Goal: Transaction & Acquisition: Obtain resource

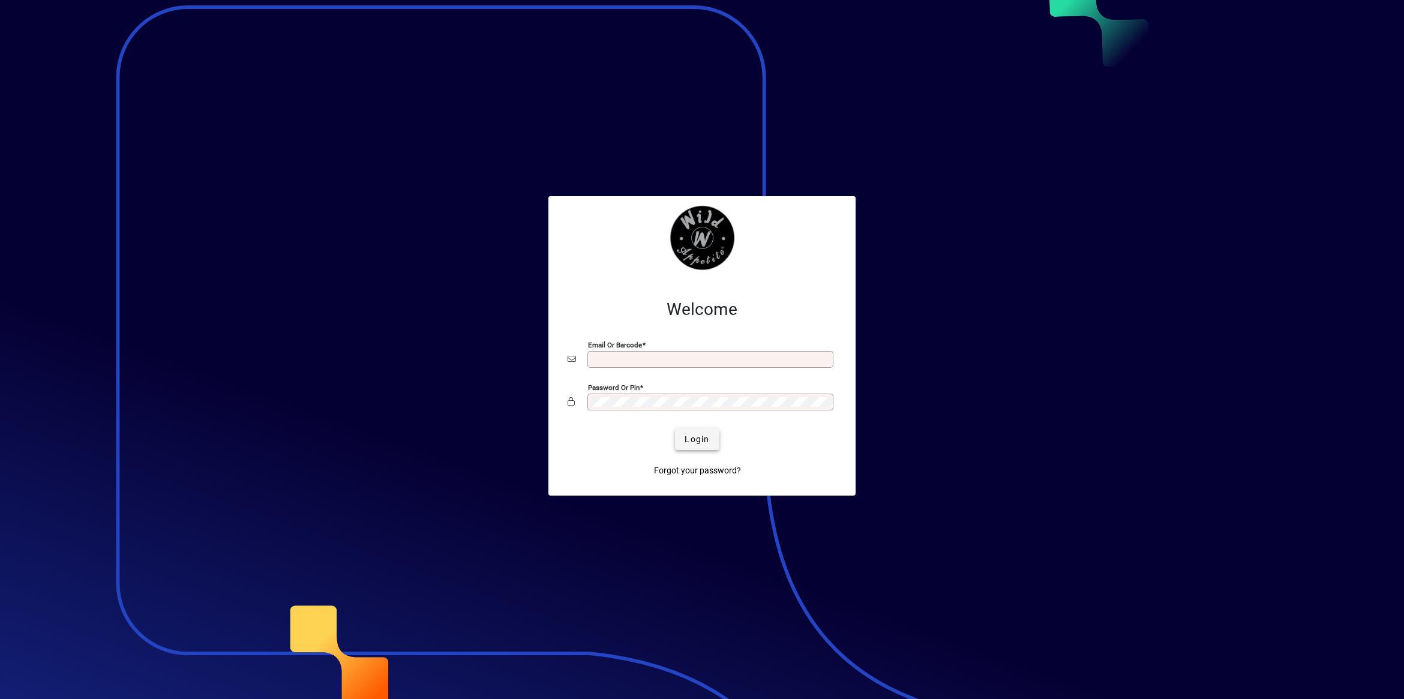
type input "**********"
click at [701, 444] on span "Login" at bounding box center [697, 439] width 25 height 13
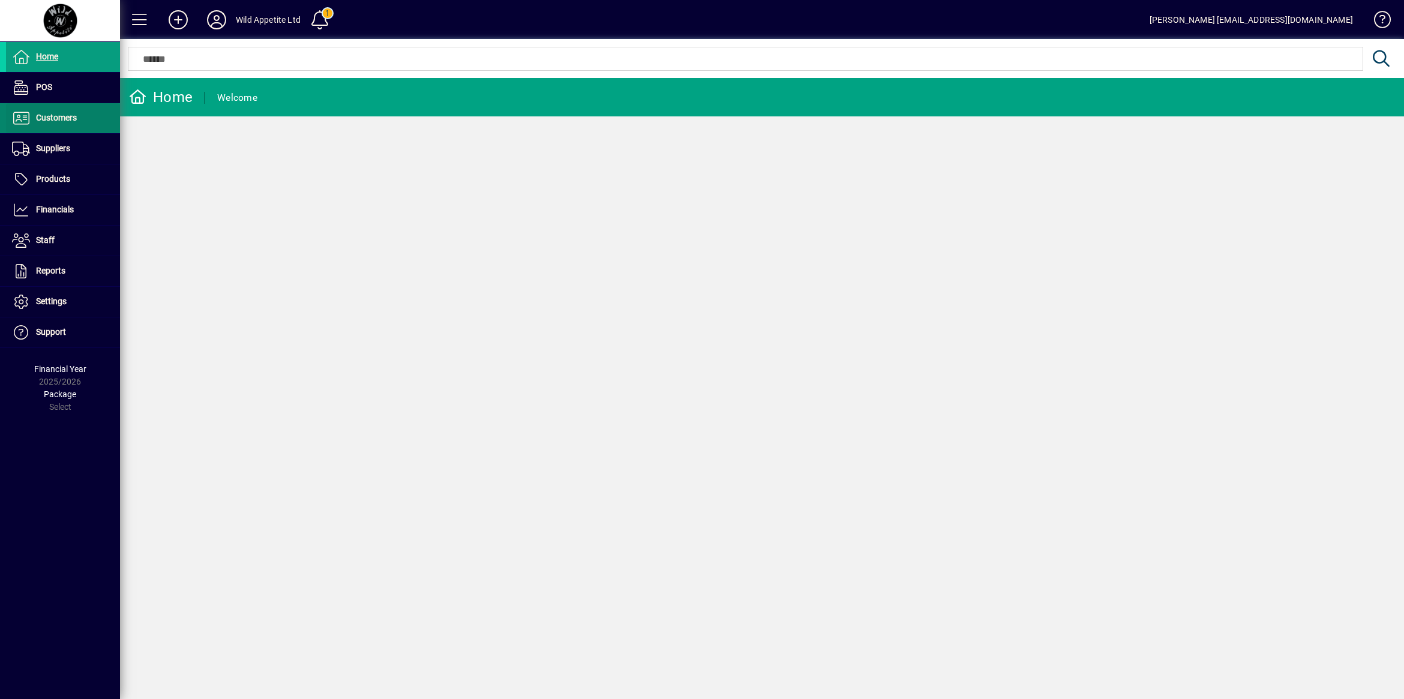
click at [67, 121] on span "Customers" at bounding box center [56, 118] width 41 height 10
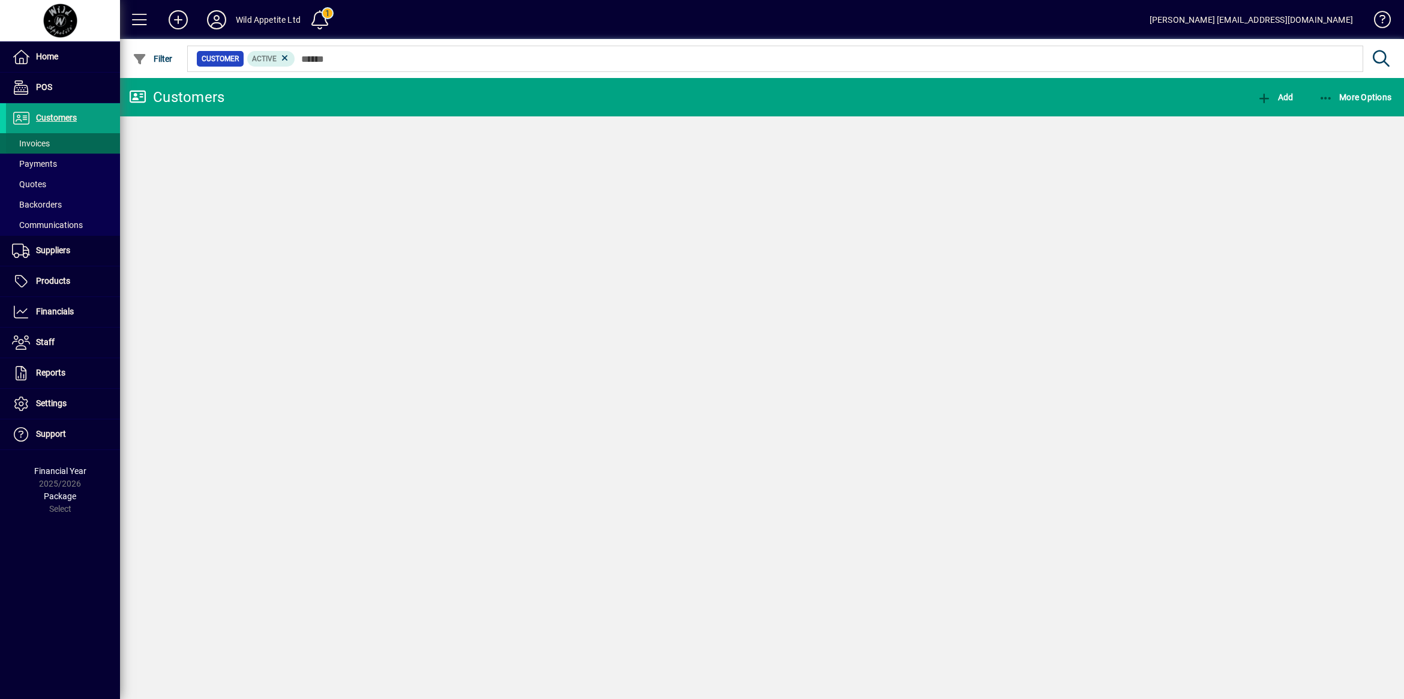
click at [41, 142] on span "Invoices" at bounding box center [31, 144] width 38 height 10
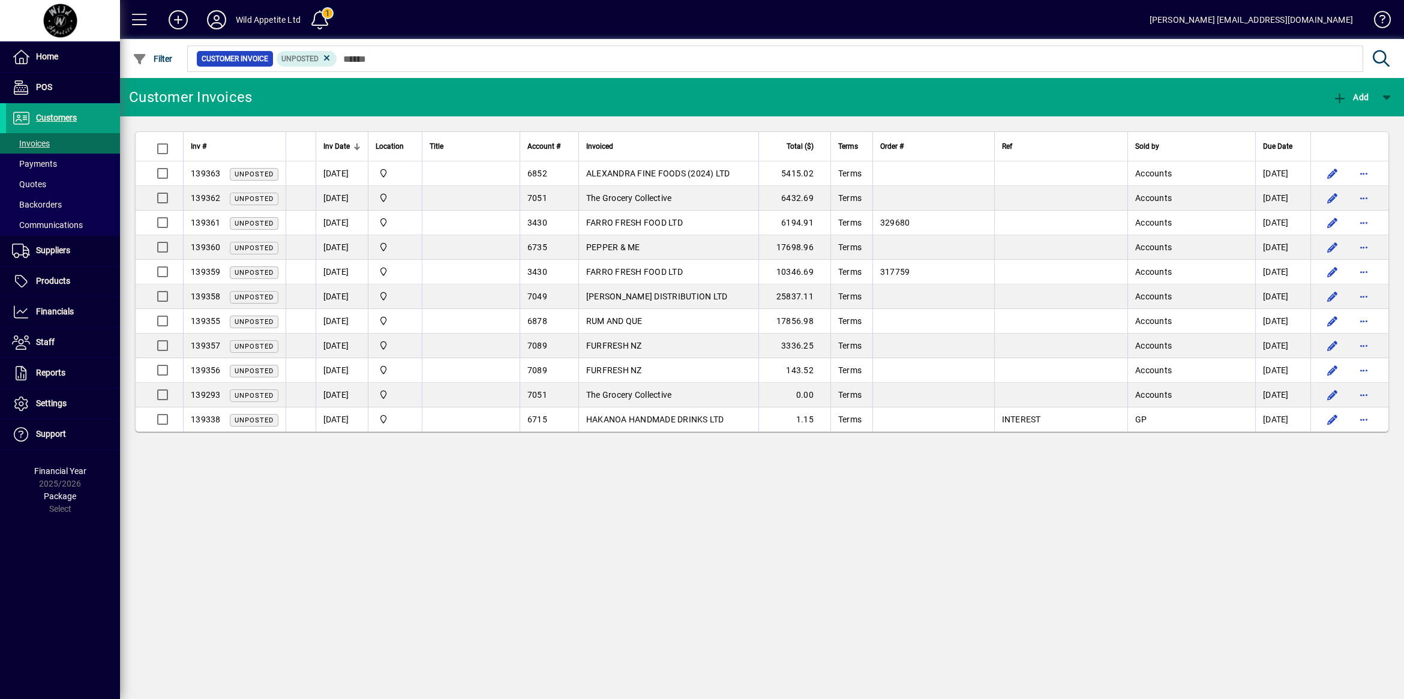
click at [1339, 96] on icon "button" at bounding box center [1340, 98] width 15 height 12
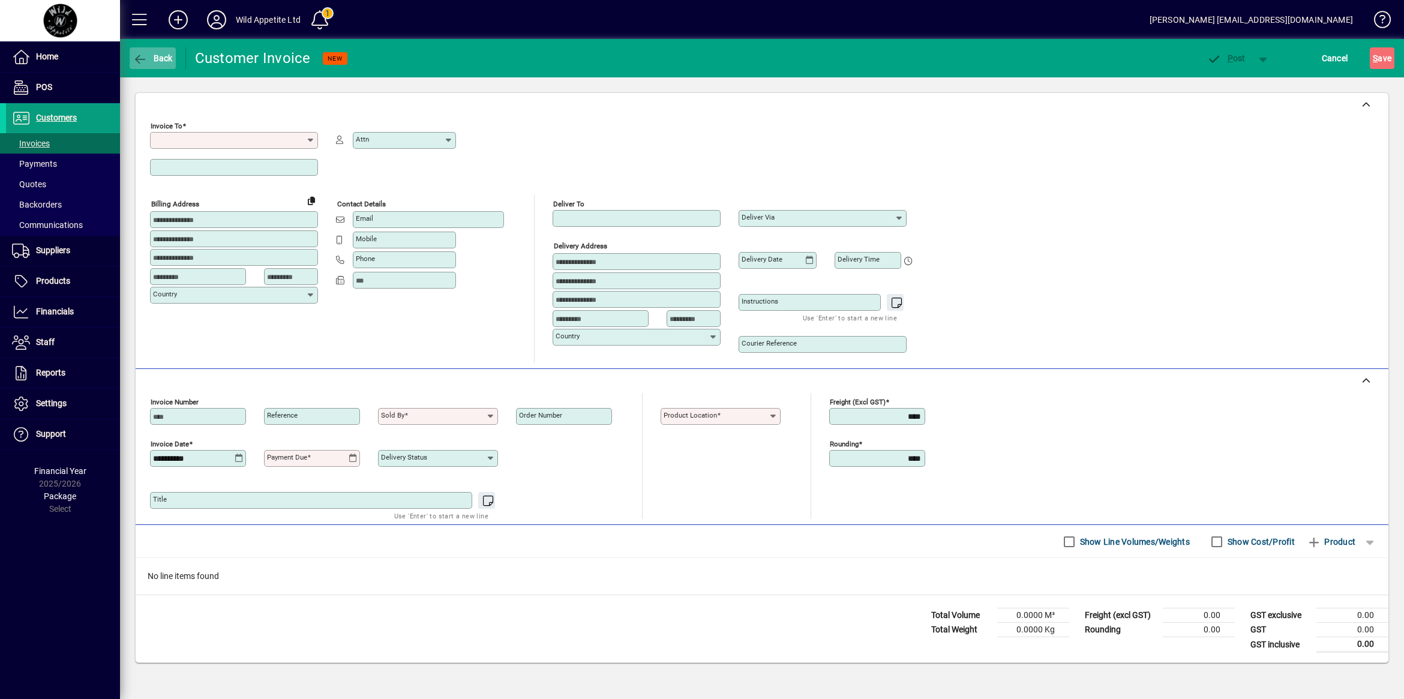
click at [149, 59] on span "Back" at bounding box center [153, 58] width 40 height 10
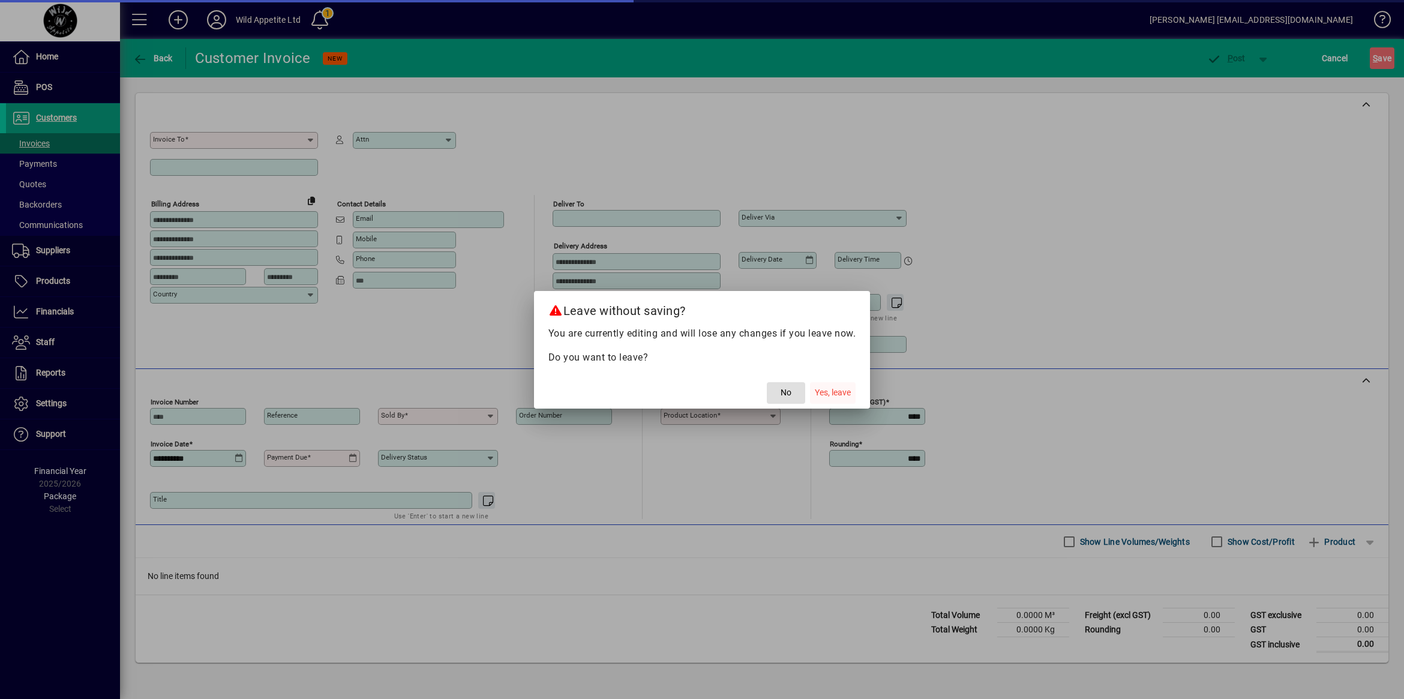
click at [848, 391] on span "Yes, leave" at bounding box center [833, 392] width 36 height 13
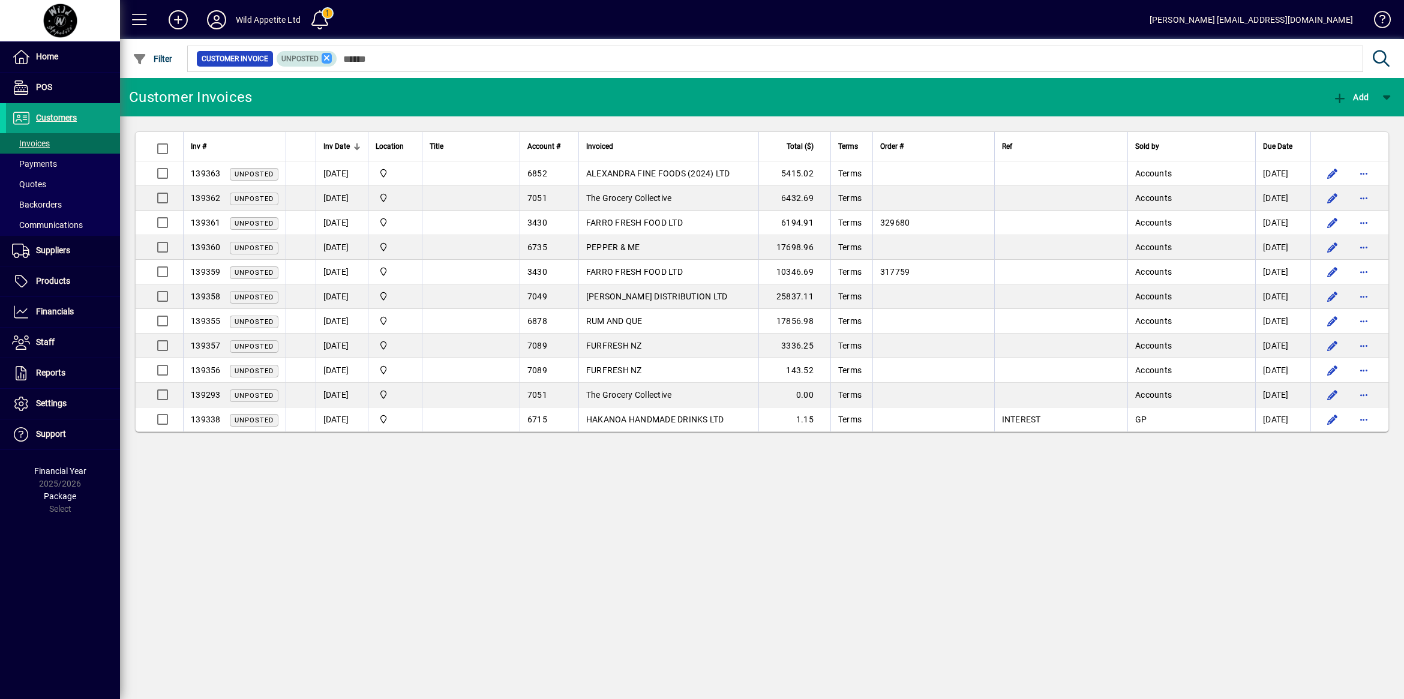
click at [330, 54] on span "Unposted" at bounding box center [306, 59] width 51 height 12
click at [328, 56] on icon at bounding box center [327, 58] width 11 height 11
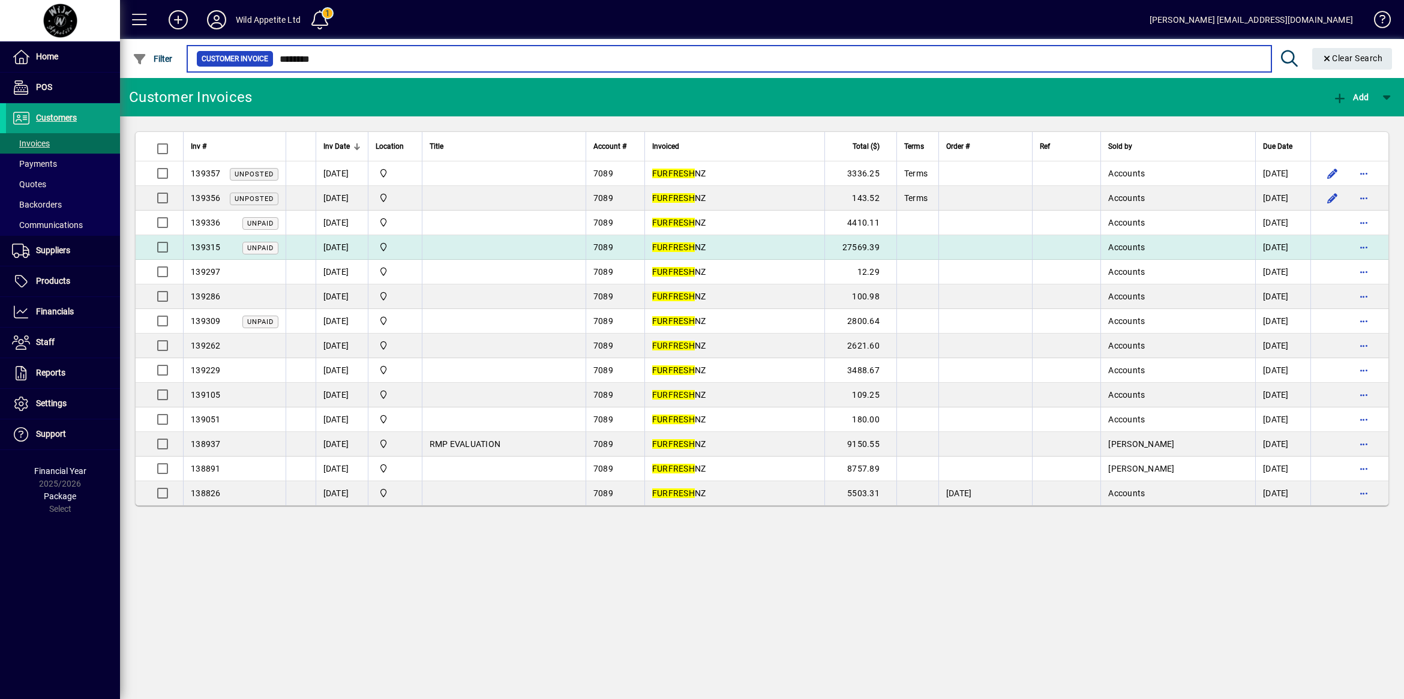
type input "********"
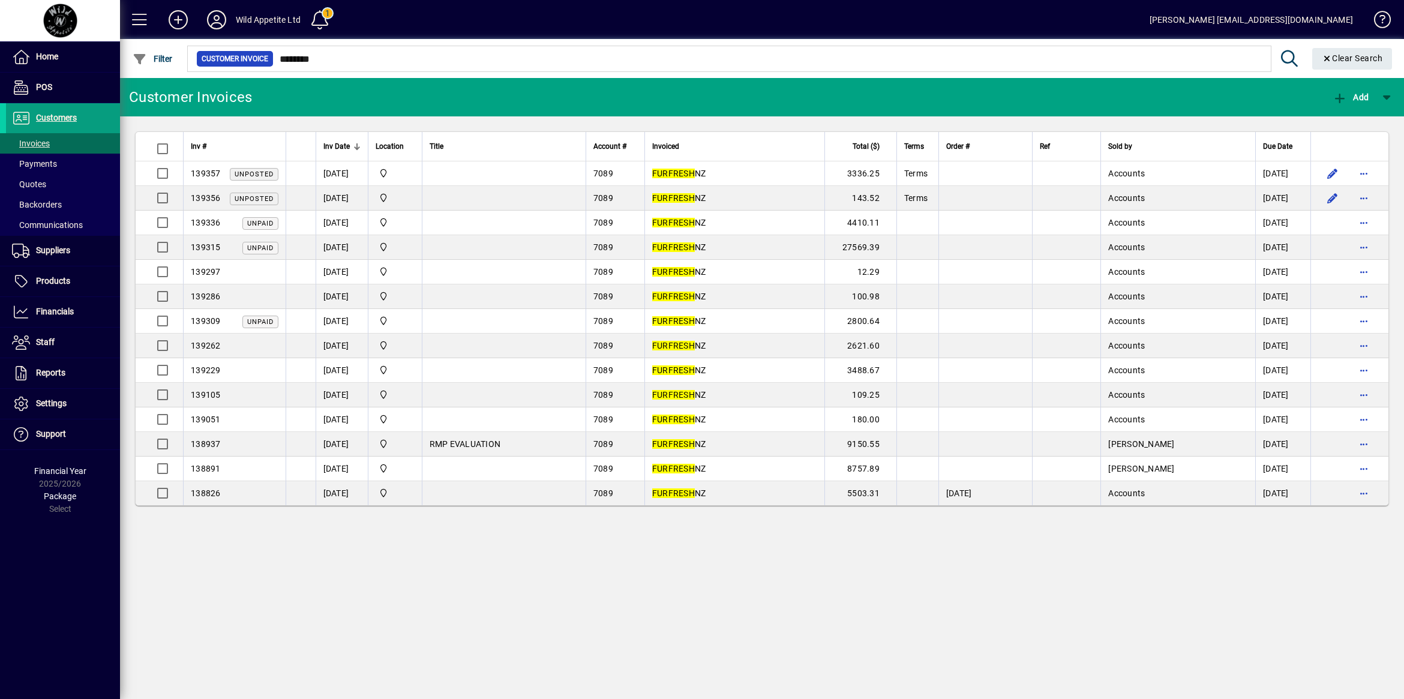
drag, startPoint x: 723, startPoint y: 247, endPoint x: 717, endPoint y: 247, distance: 6.0
click at [706, 247] on span "FURFRESH NZ" at bounding box center [679, 247] width 54 height 10
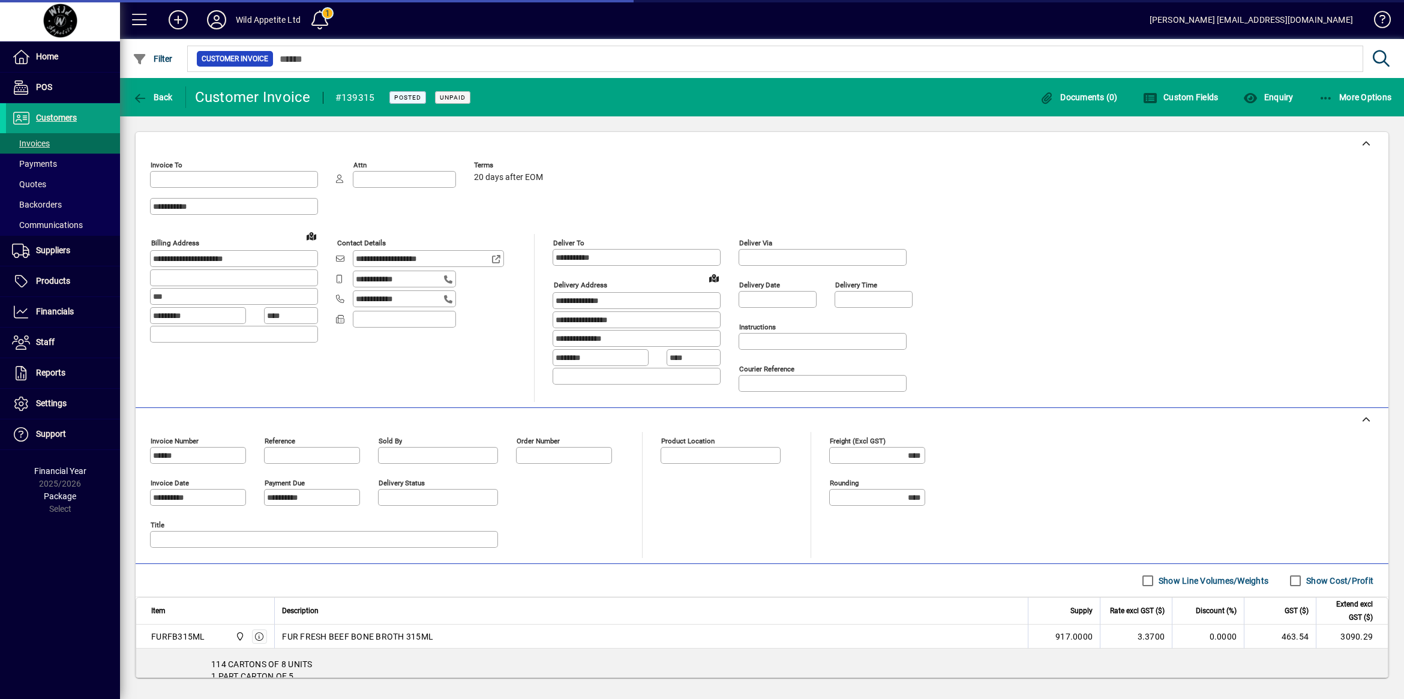
type input "**********"
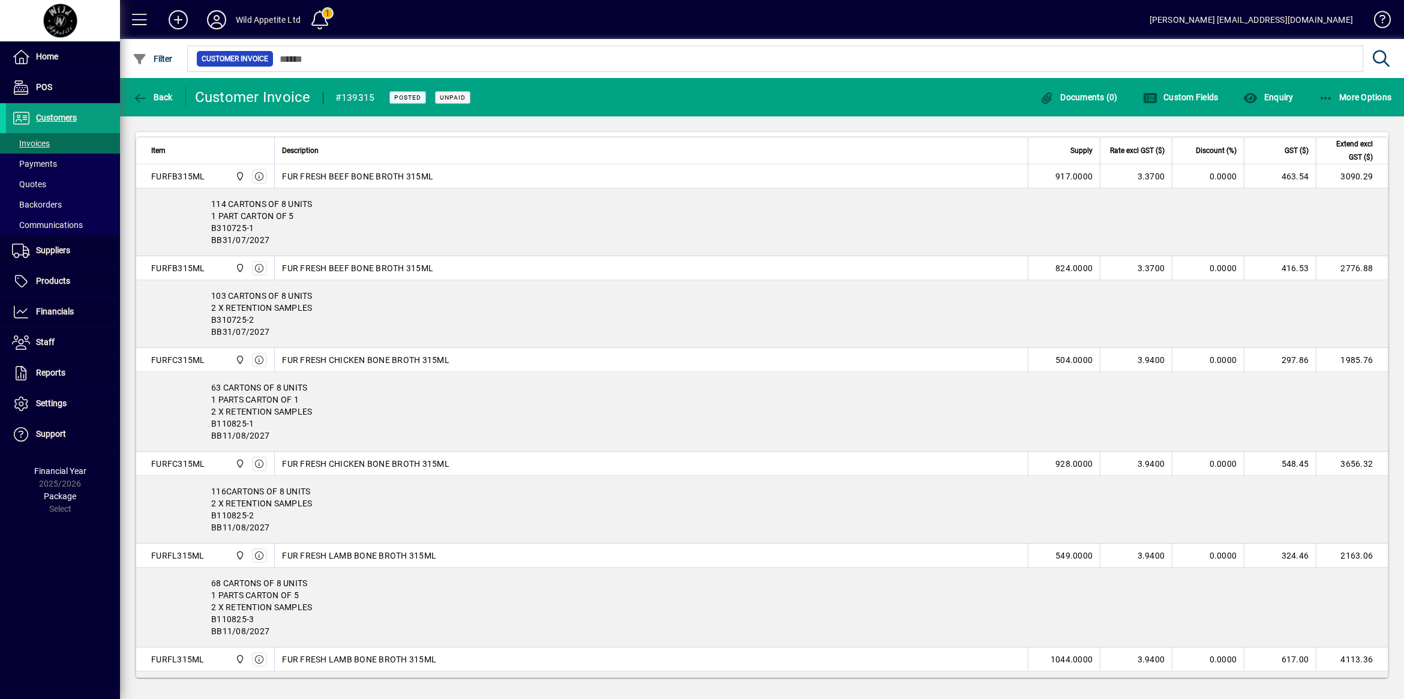
scroll to position [450, 0]
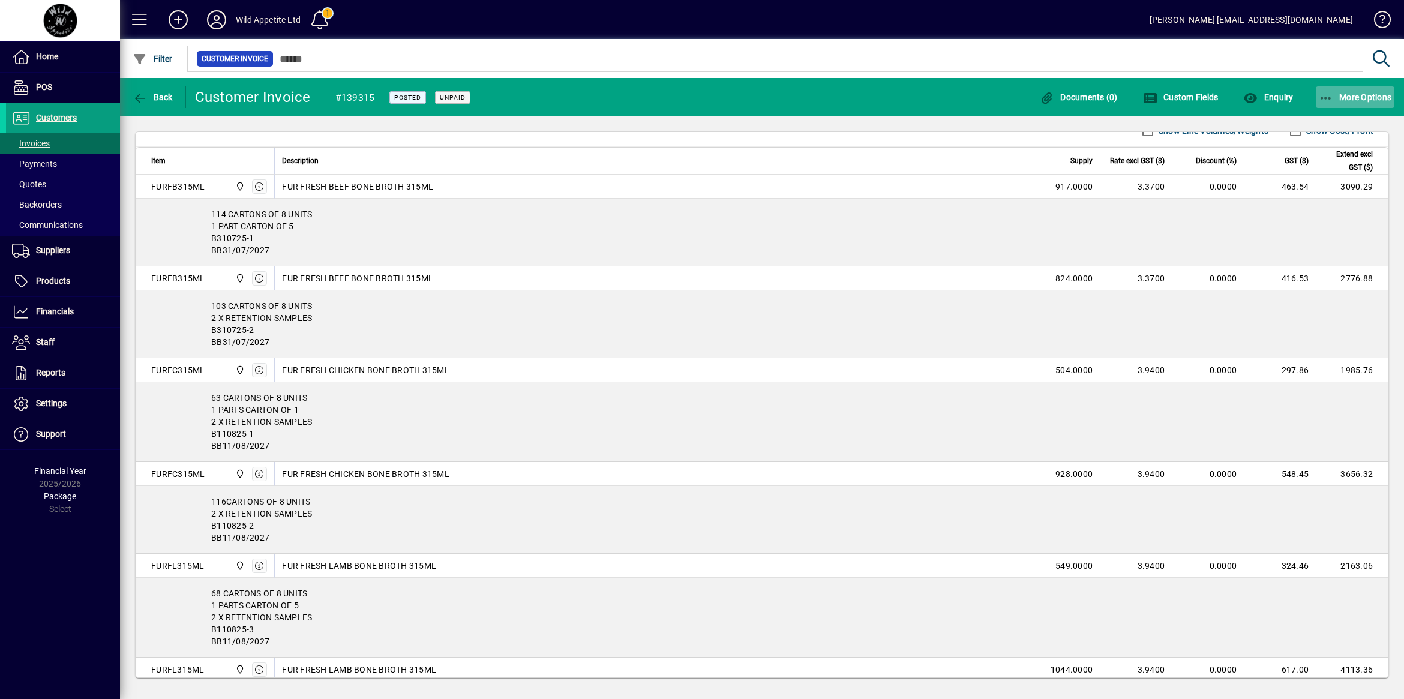
click at [1322, 97] on icon "button" at bounding box center [1326, 98] width 15 height 12
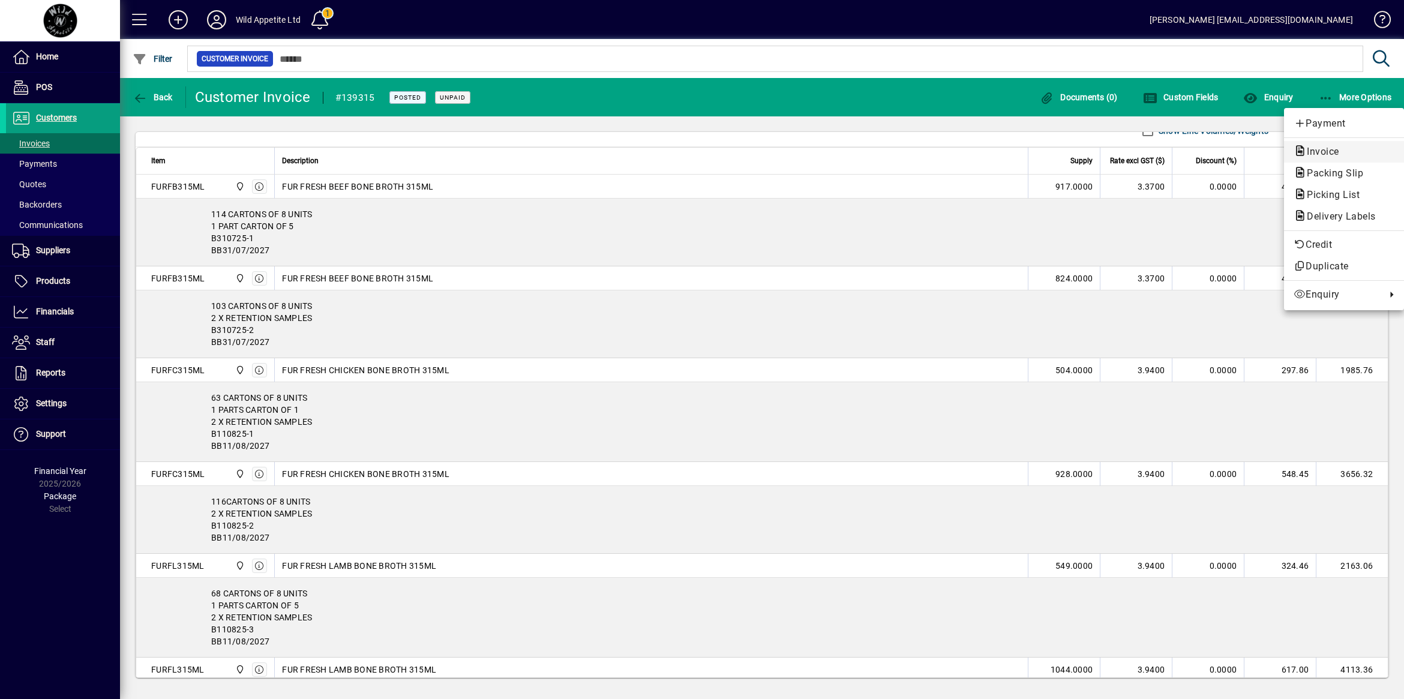
click at [1322, 154] on span "Invoice" at bounding box center [1320, 151] width 52 height 11
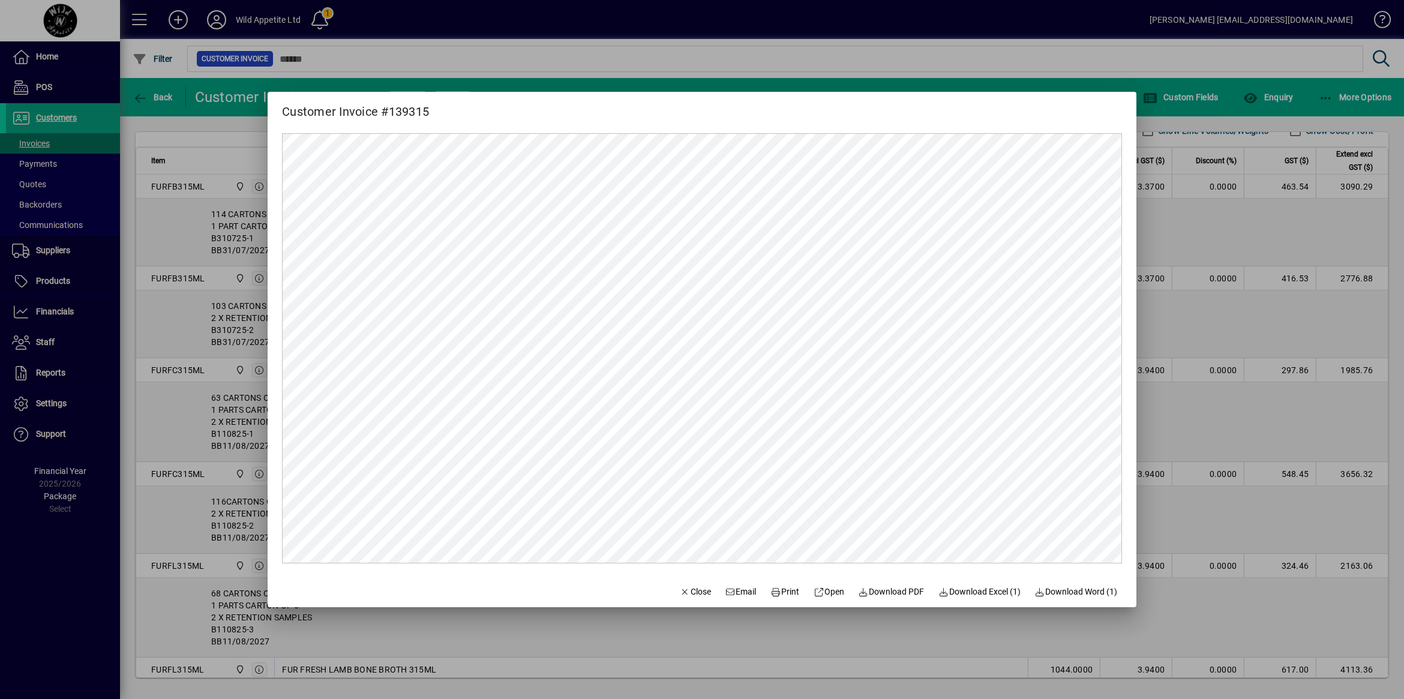
scroll to position [0, 0]
click at [863, 594] on span "Download PDF" at bounding box center [892, 592] width 66 height 13
click at [208, 160] on div at bounding box center [702, 349] width 1404 height 699
